Goal: Transaction & Acquisition: Purchase product/service

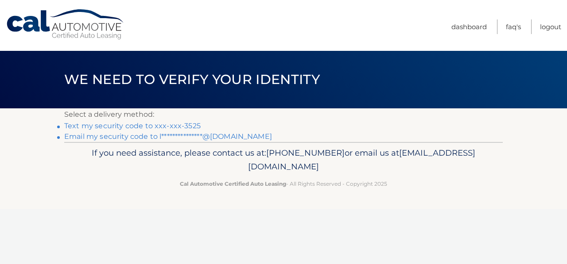
click at [224, 141] on link "**********" at bounding box center [168, 136] width 208 height 8
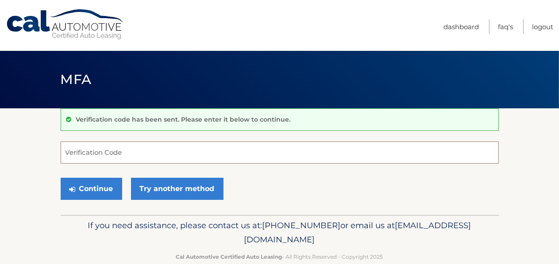
click at [106, 158] on input "Verification Code" at bounding box center [280, 153] width 438 height 22
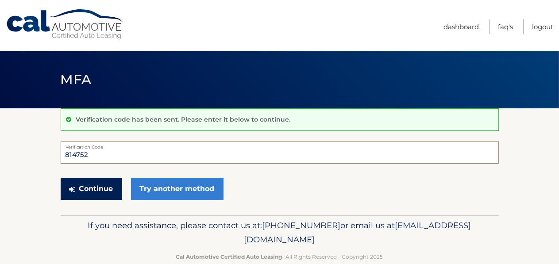
type input "814752"
click at [96, 195] on button "Continue" at bounding box center [92, 189] width 62 height 22
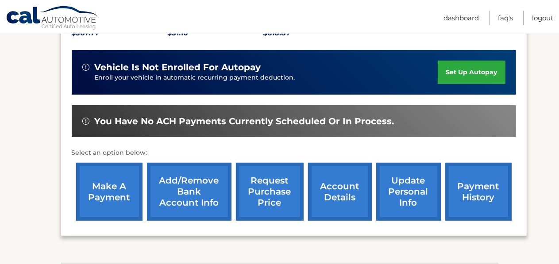
scroll to position [220, 0]
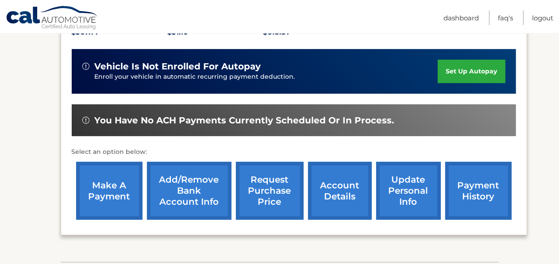
click at [105, 189] on link "make a payment" at bounding box center [109, 191] width 66 height 58
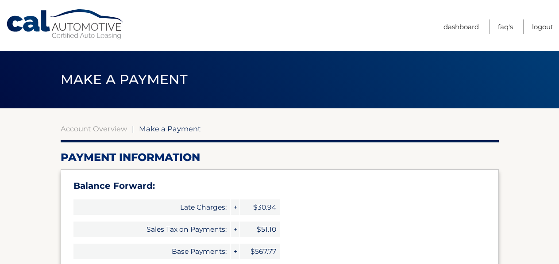
select select "NDQ1ZWRkODQtYjYyOC00MDM3LWEzNmMtZTUwNzBjNzdmMzM1"
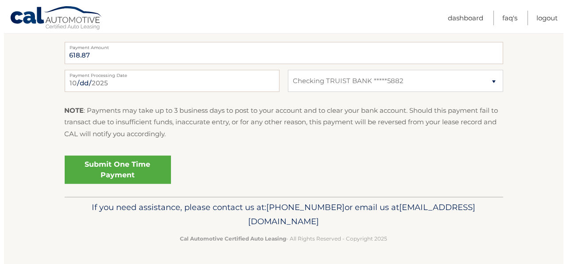
scroll to position [484, 0]
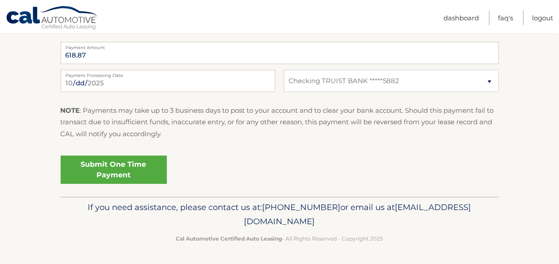
click at [137, 184] on link "Submit One Time Payment" at bounding box center [114, 170] width 106 height 28
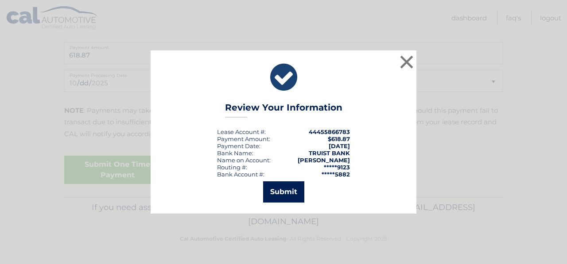
click at [282, 195] on button "Submit" at bounding box center [283, 192] width 41 height 21
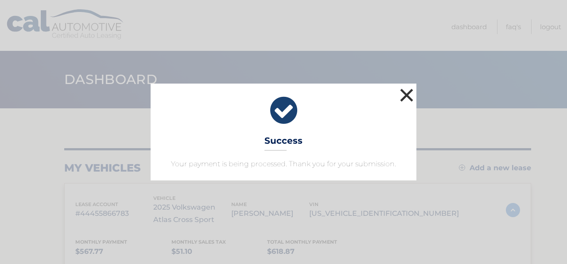
click at [406, 86] on button "×" at bounding box center [407, 95] width 18 height 18
